Goal: Information Seeking & Learning: Understand process/instructions

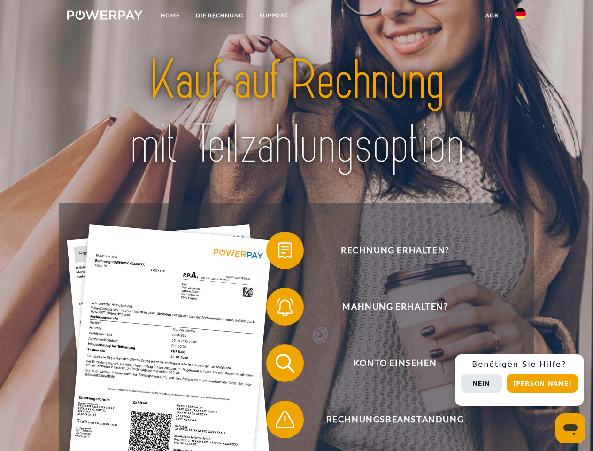
click at [105, 16] on img at bounding box center [105, 14] width 76 height 9
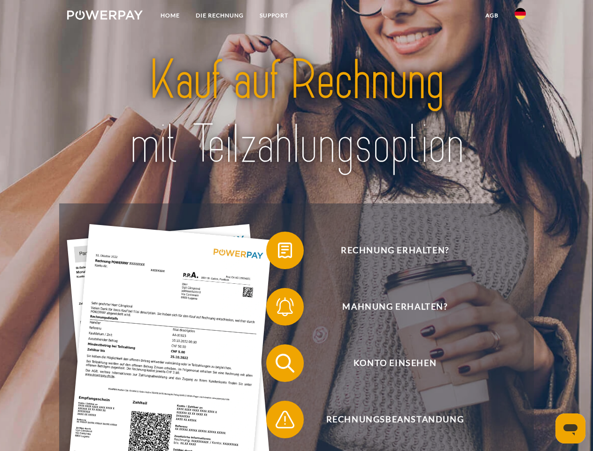
click at [520, 16] on img at bounding box center [520, 13] width 11 height 11
click at [492, 15] on link "agb" at bounding box center [491, 15] width 29 height 17
click at [278, 252] on span at bounding box center [270, 250] width 47 height 47
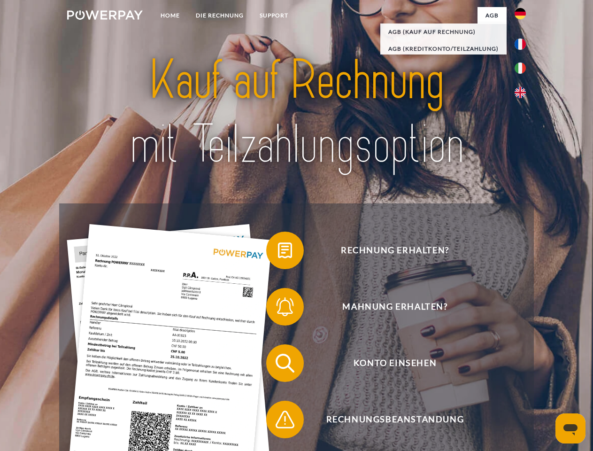
click at [278, 308] on div "Rechnung erhalten? Mahnung erhalten? Konto einsehen" at bounding box center [296, 391] width 474 height 376
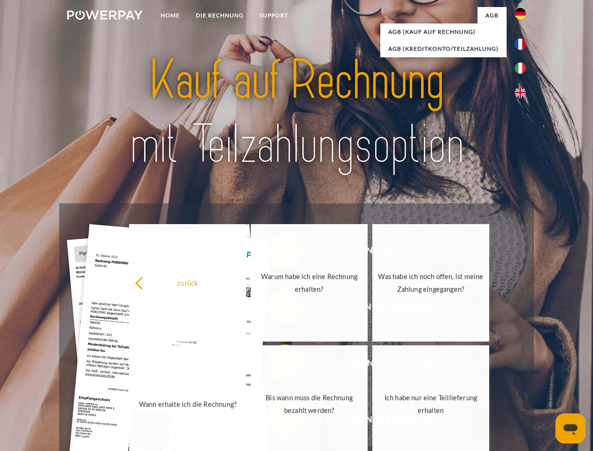
click at [278, 365] on link "Bis wann muss die Rechnung bezahlt werden?" at bounding box center [309, 403] width 117 height 117
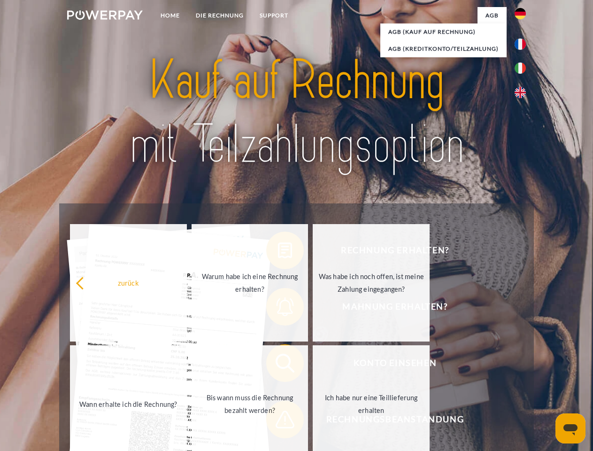
click at [278, 421] on div "zurück Warum habe ich eine Rechnung erhalten? Was habe ich noch offen, ist mein…" at bounding box center [250, 343] width 379 height 242
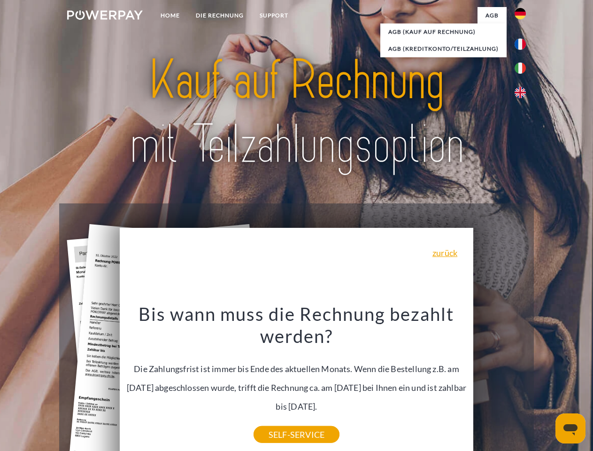
click at [523, 380] on div "Rechnung erhalten? Mahnung erhalten? Konto einsehen" at bounding box center [296, 391] width 474 height 376
click at [499, 382] on span "Konto einsehen" at bounding box center [395, 363] width 230 height 38
click at [546, 383] on header "Home DIE RECHNUNG SUPPORT" at bounding box center [296, 324] width 593 height 648
